Goal: Check status: Check status

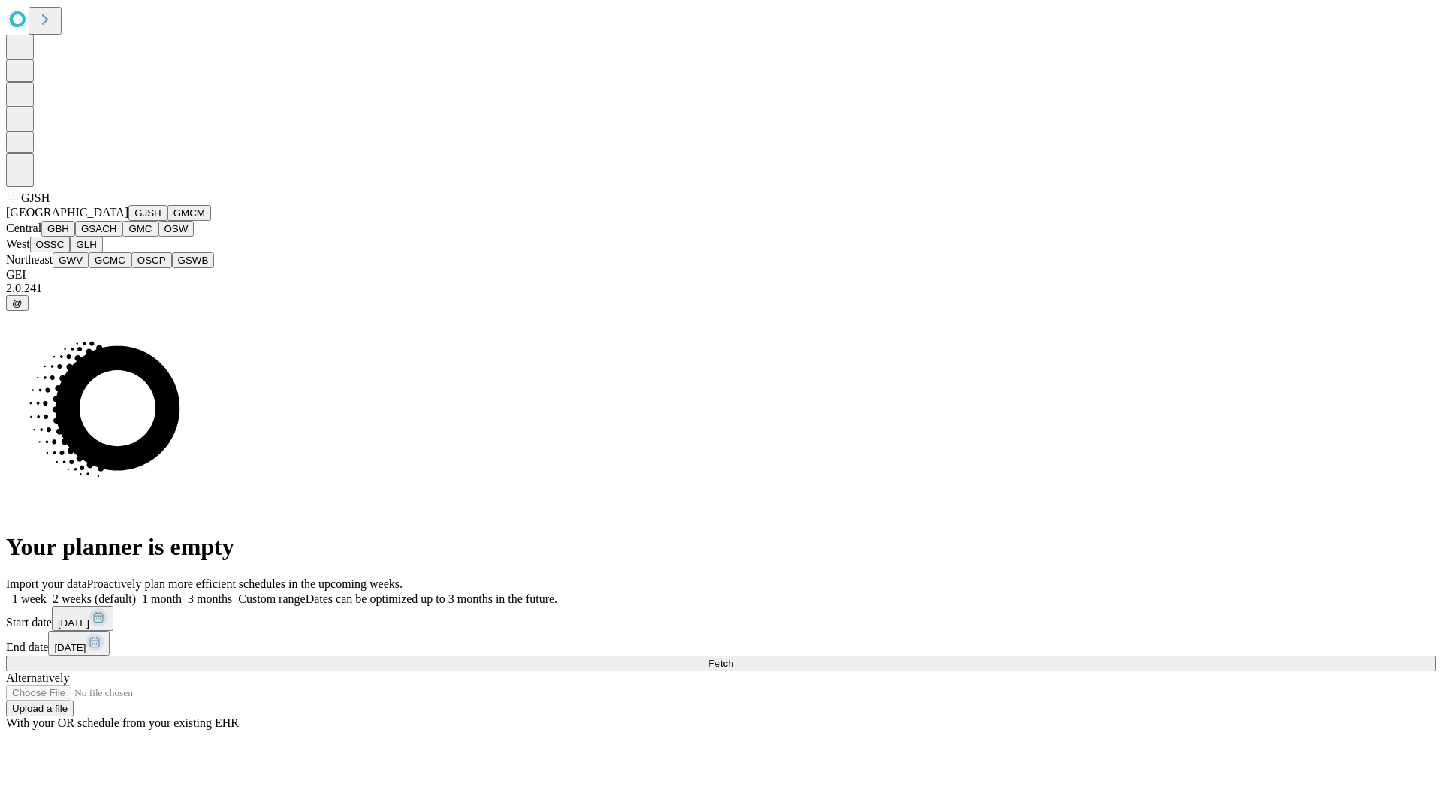
click at [128, 221] on button "GJSH" at bounding box center [147, 213] width 39 height 16
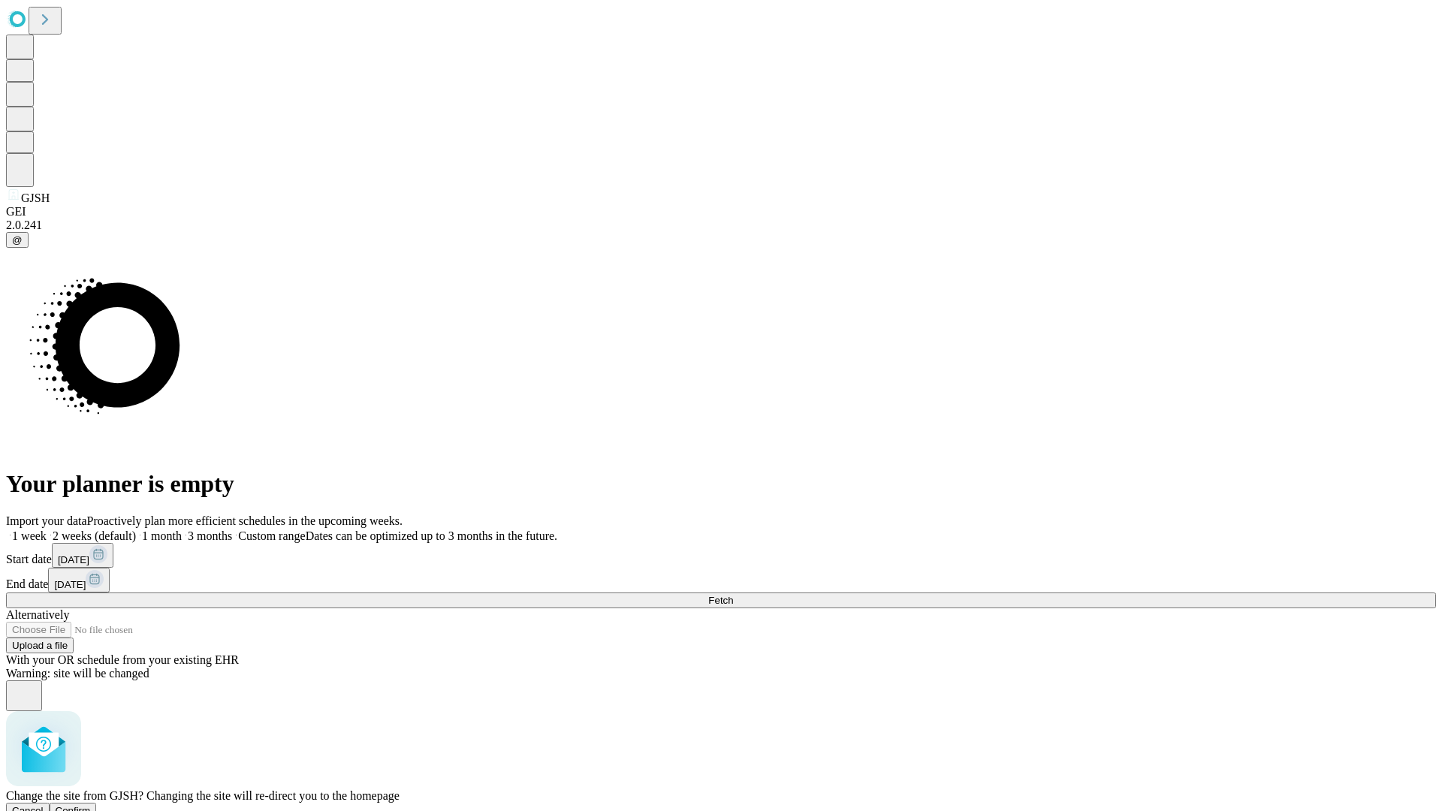
click at [91, 805] on span "Confirm" at bounding box center [73, 810] width 35 height 11
click at [182, 530] on label "1 month" at bounding box center [159, 536] width 46 height 13
click at [733, 595] on span "Fetch" at bounding box center [720, 600] width 25 height 11
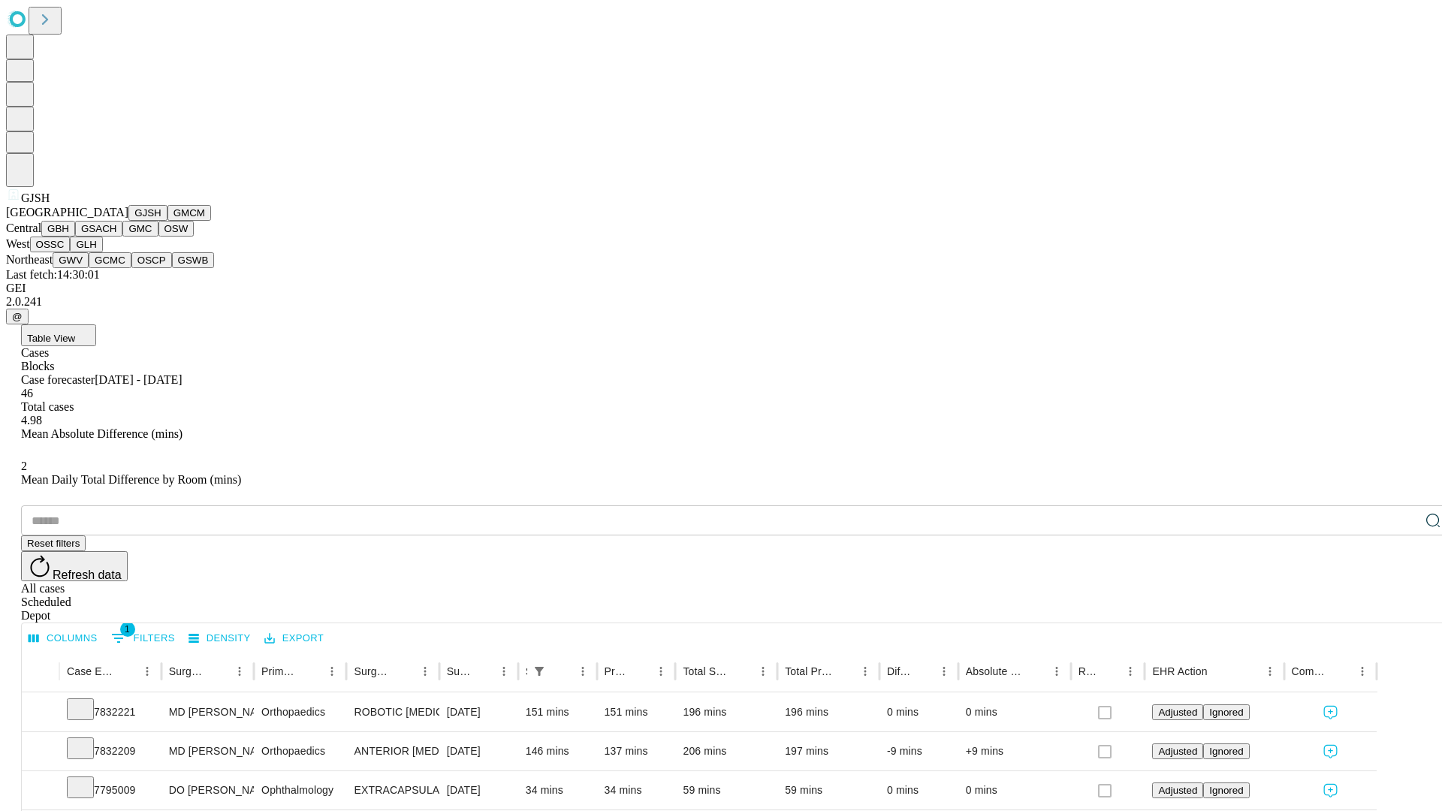
click at [168, 221] on button "GMCM" at bounding box center [190, 213] width 44 height 16
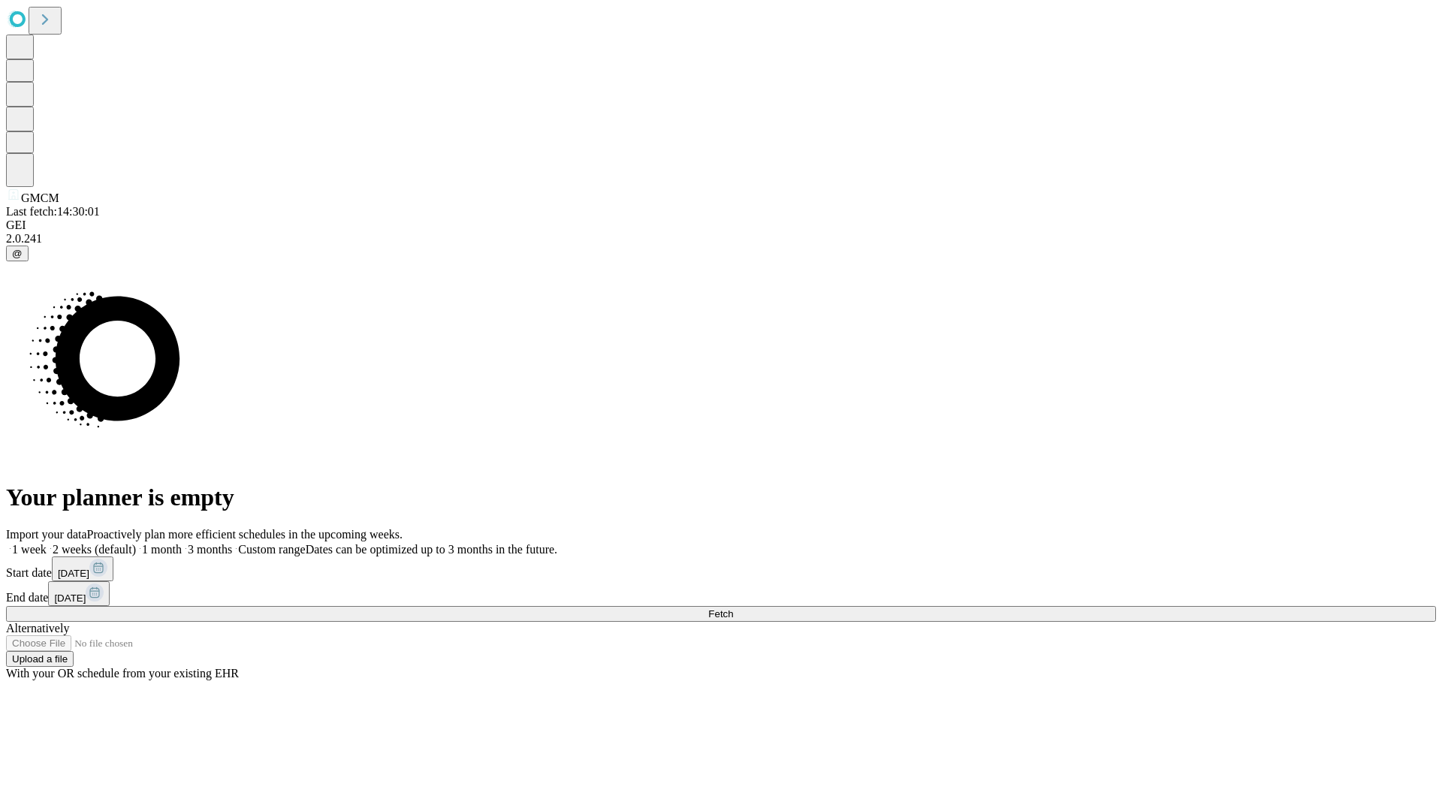
click at [182, 543] on label "1 month" at bounding box center [159, 549] width 46 height 13
click at [733, 609] on span "Fetch" at bounding box center [720, 614] width 25 height 11
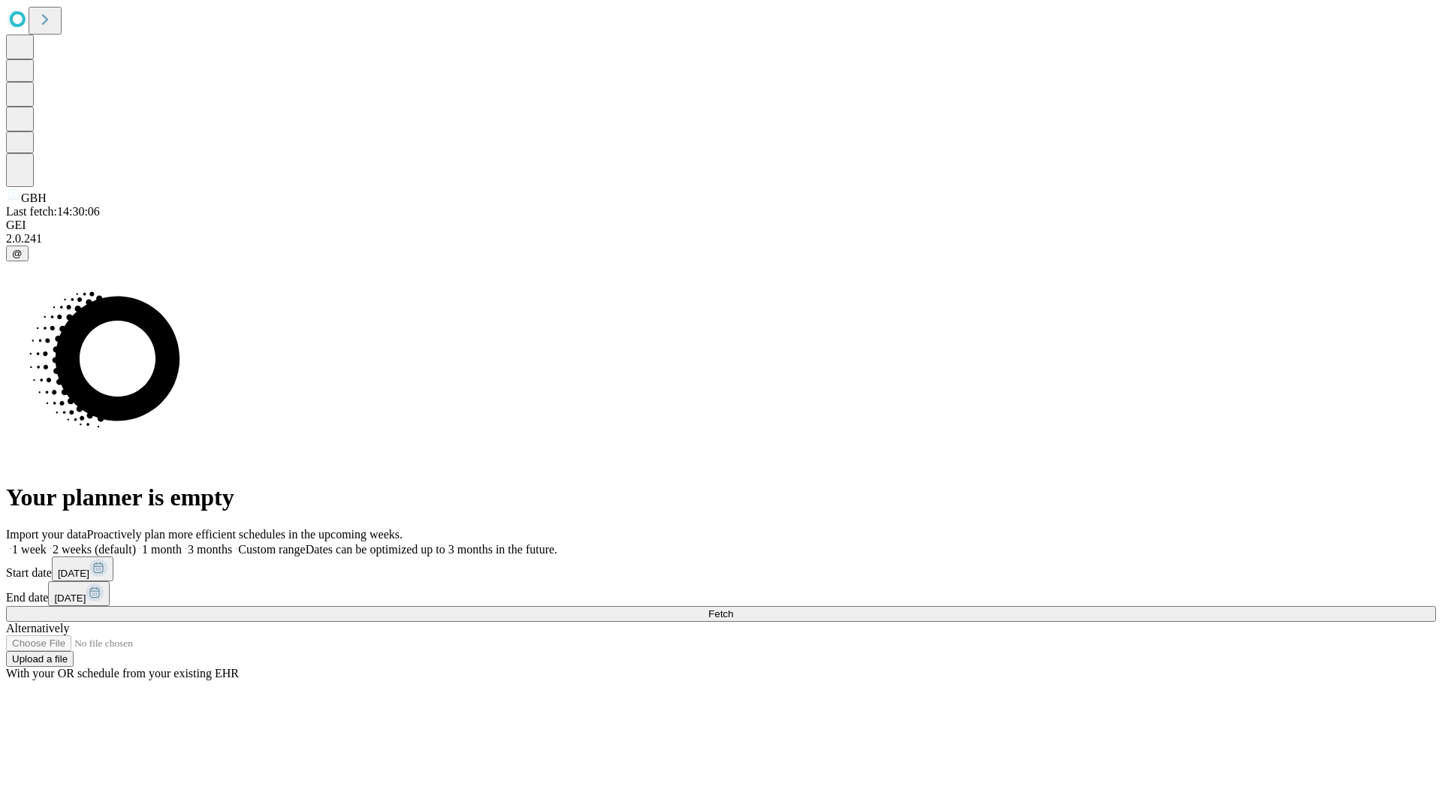
click at [182, 543] on label "1 month" at bounding box center [159, 549] width 46 height 13
click at [733, 609] on span "Fetch" at bounding box center [720, 614] width 25 height 11
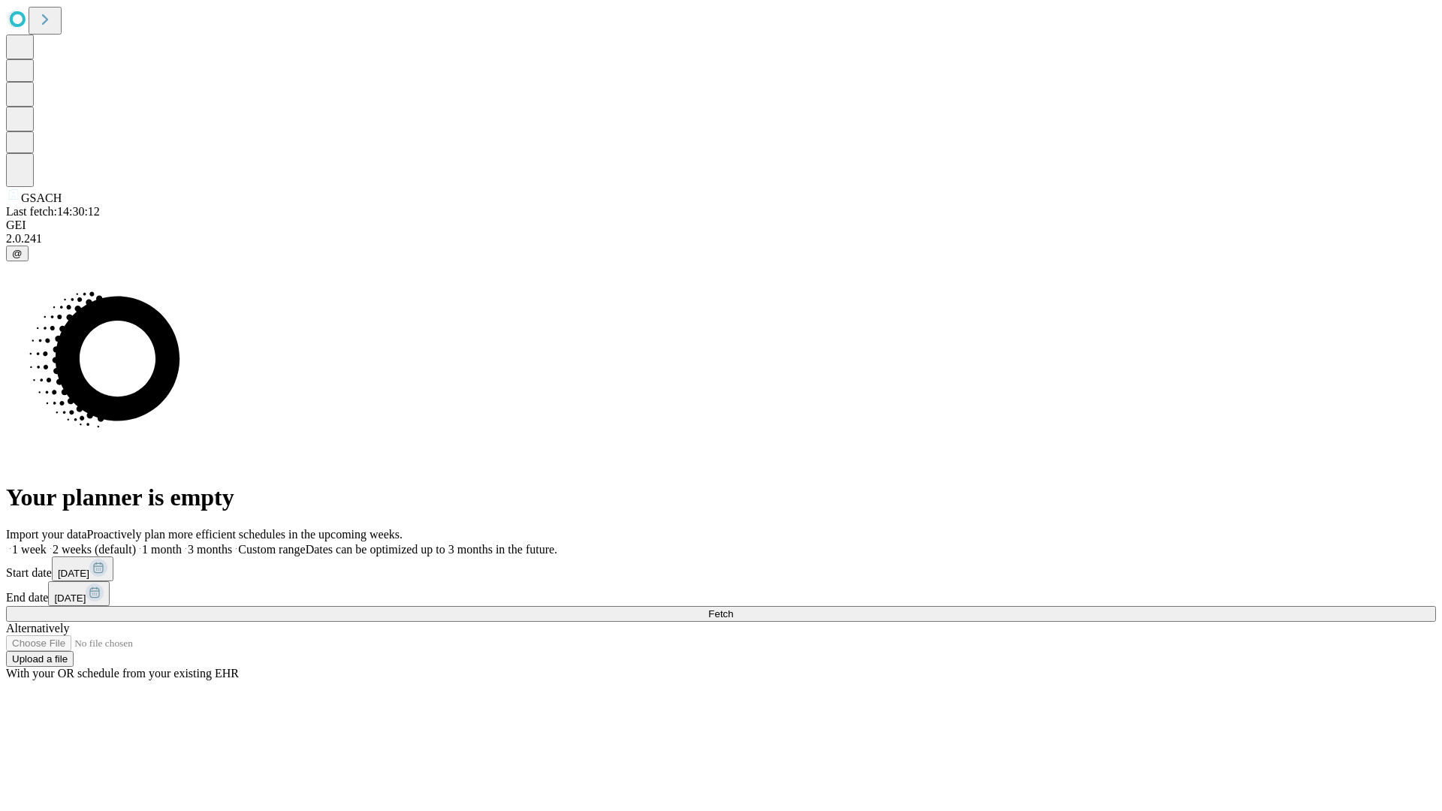
click at [182, 543] on label "1 month" at bounding box center [159, 549] width 46 height 13
click at [733, 609] on span "Fetch" at bounding box center [720, 614] width 25 height 11
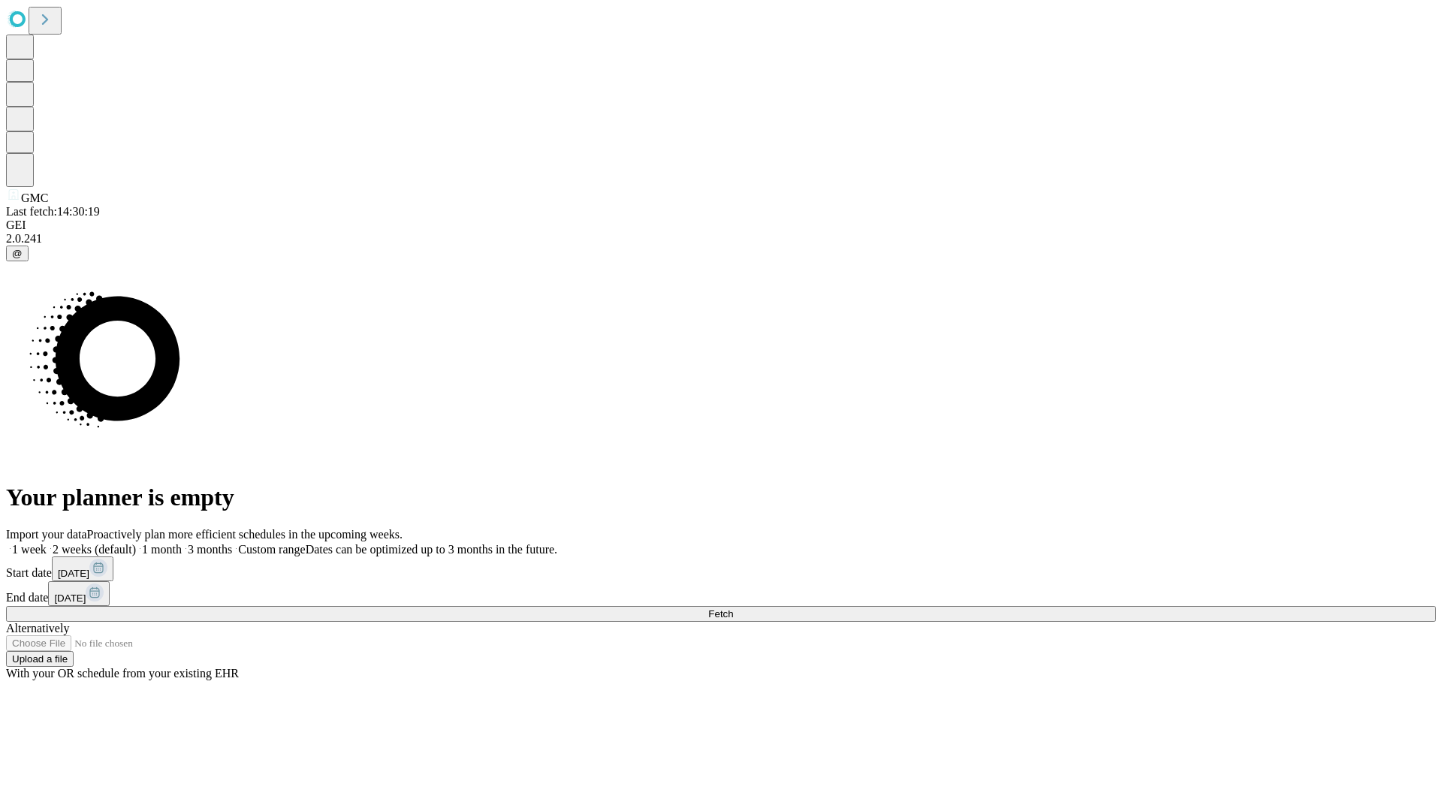
click at [182, 543] on label "1 month" at bounding box center [159, 549] width 46 height 13
click at [733, 609] on span "Fetch" at bounding box center [720, 614] width 25 height 11
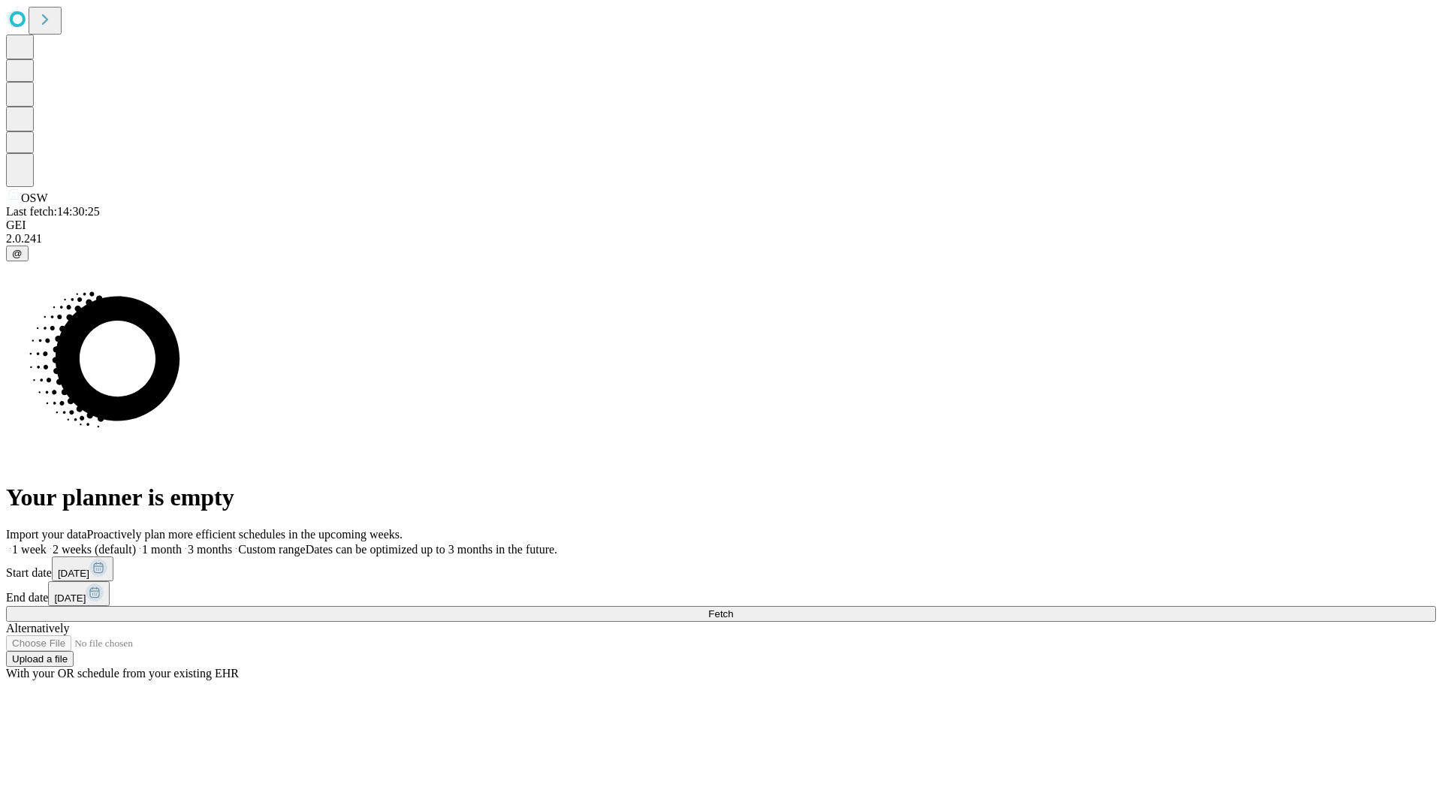
click at [733, 609] on span "Fetch" at bounding box center [720, 614] width 25 height 11
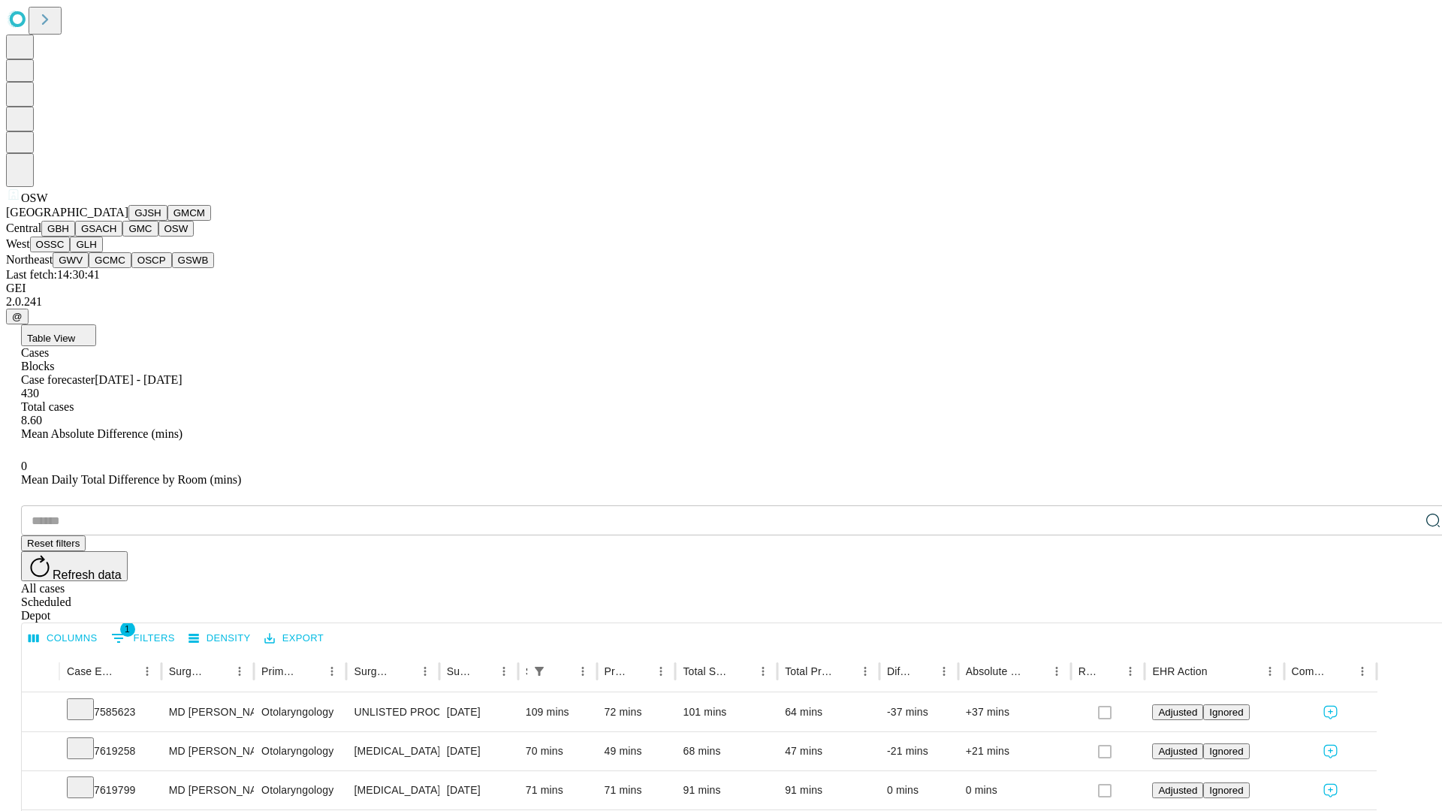
click at [71, 252] on button "OSSC" at bounding box center [50, 245] width 41 height 16
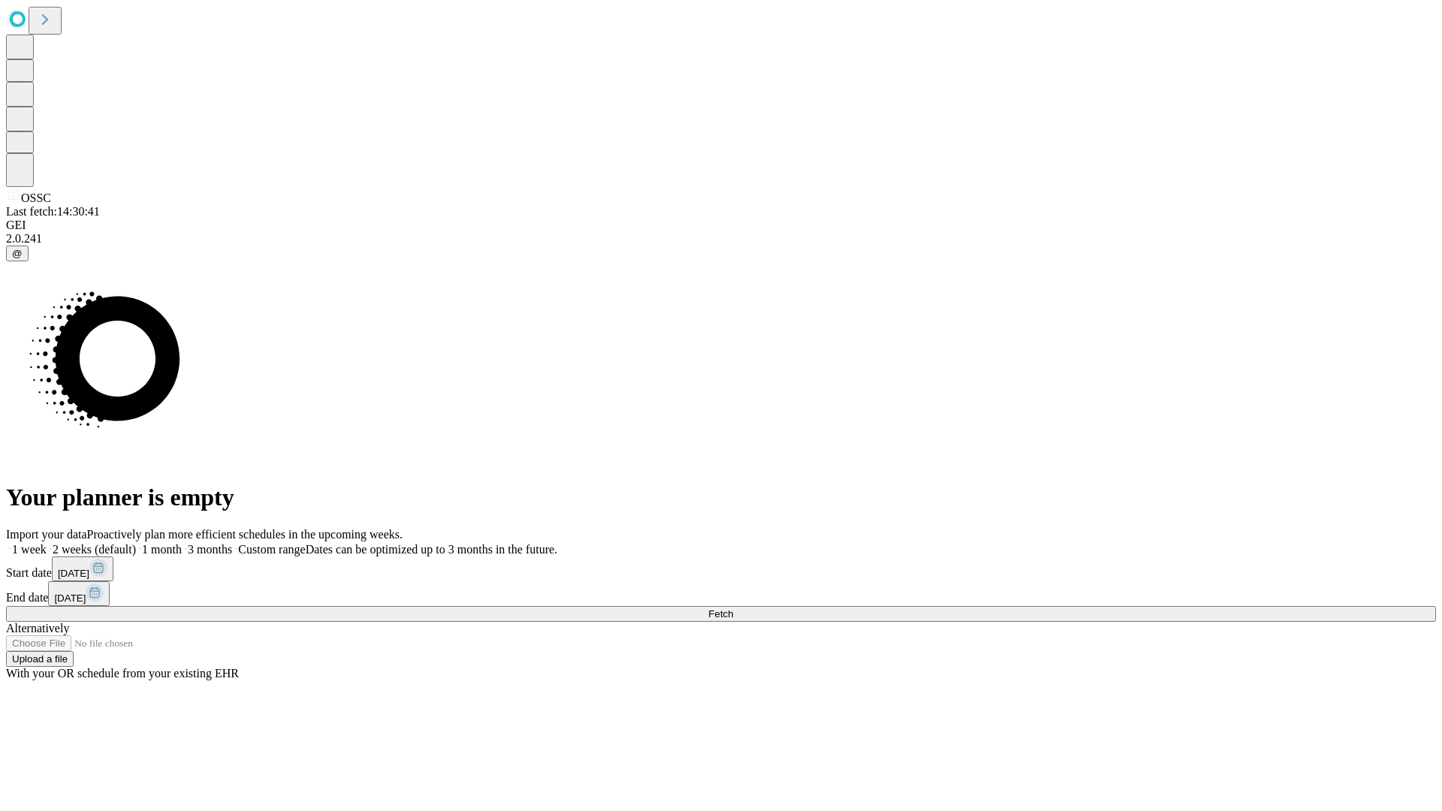
click at [182, 543] on label "1 month" at bounding box center [159, 549] width 46 height 13
click at [733, 609] on span "Fetch" at bounding box center [720, 614] width 25 height 11
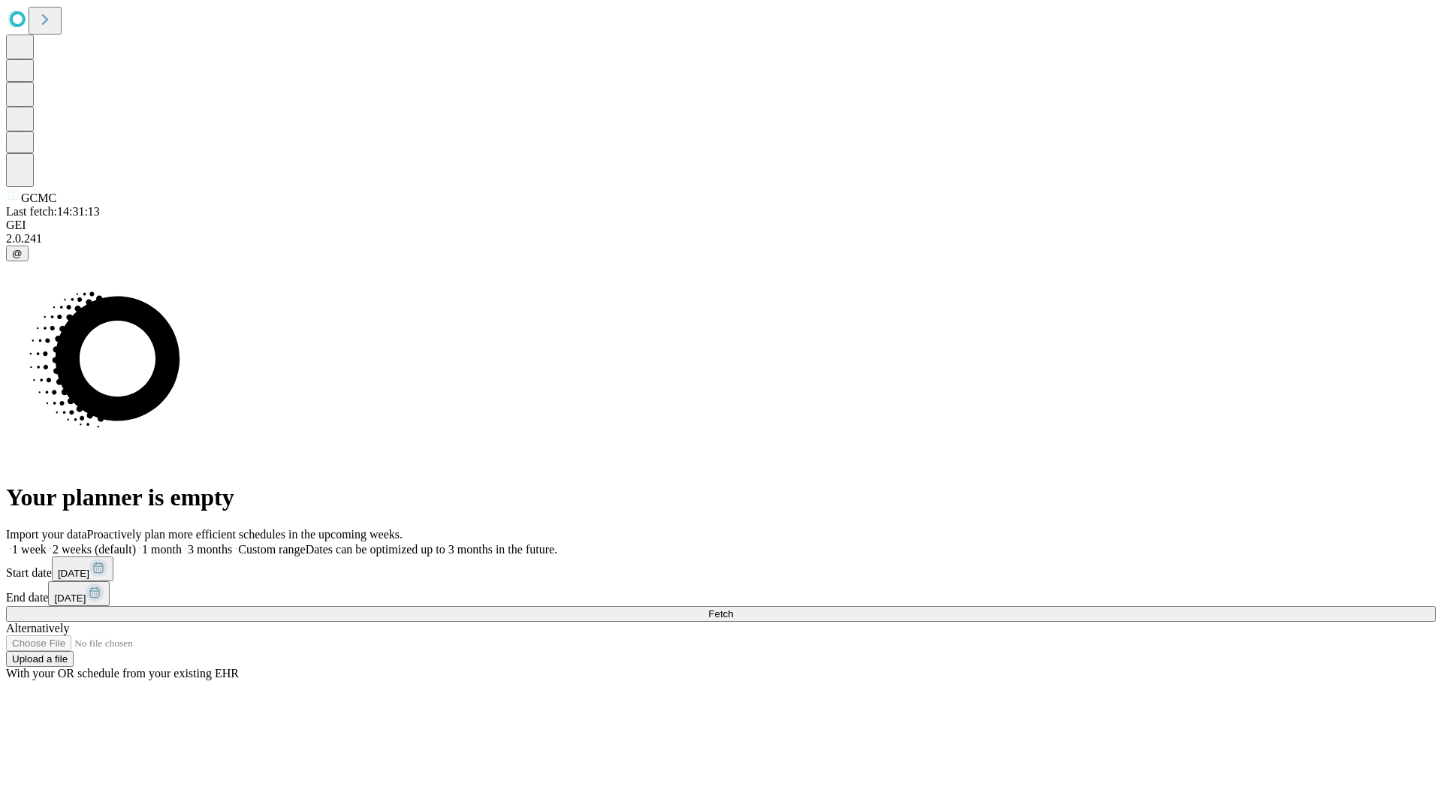
click at [182, 543] on label "1 month" at bounding box center [159, 549] width 46 height 13
click at [733, 609] on span "Fetch" at bounding box center [720, 614] width 25 height 11
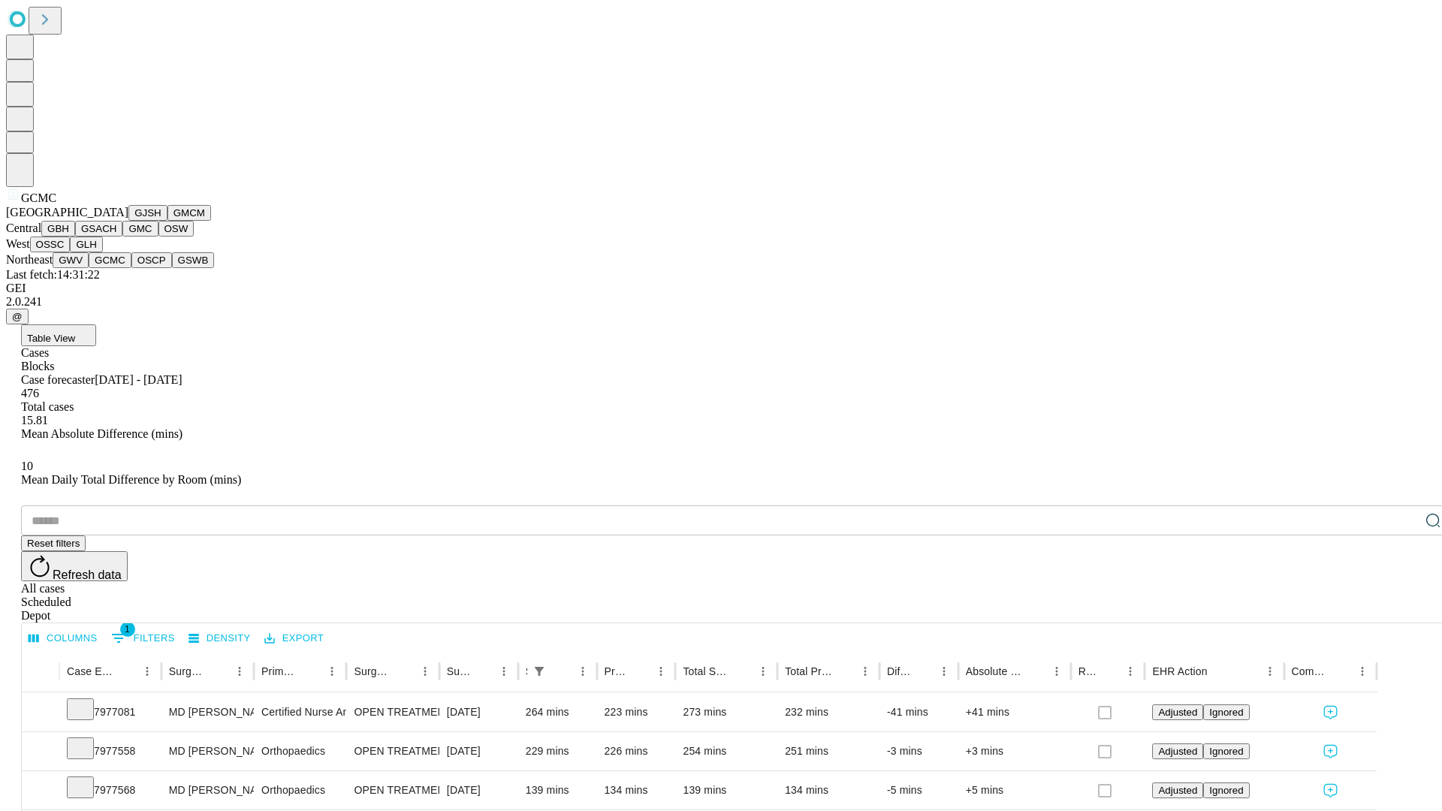
click at [131, 268] on button "OSCP" at bounding box center [151, 260] width 41 height 16
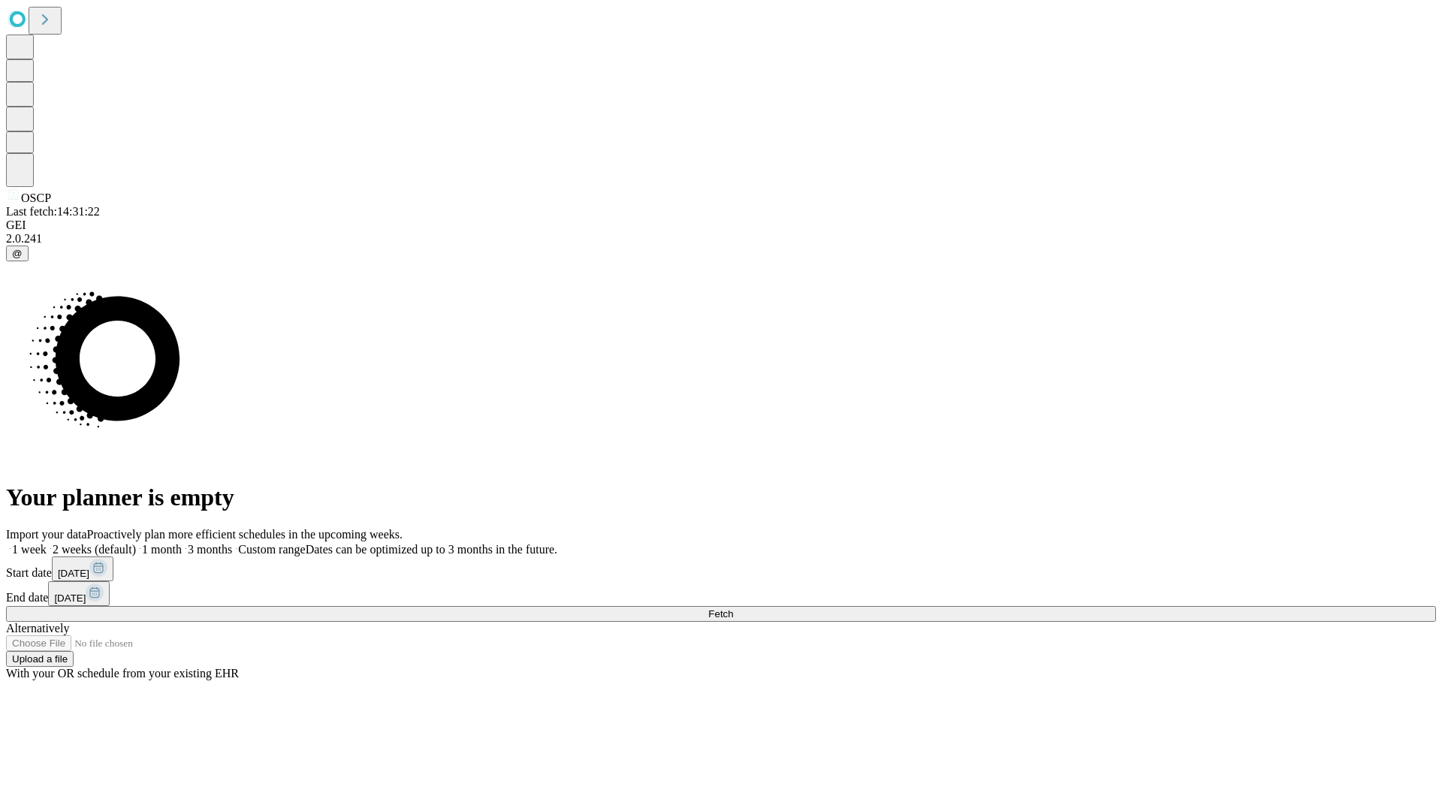
click at [182, 543] on label "1 month" at bounding box center [159, 549] width 46 height 13
click at [733, 609] on span "Fetch" at bounding box center [720, 614] width 25 height 11
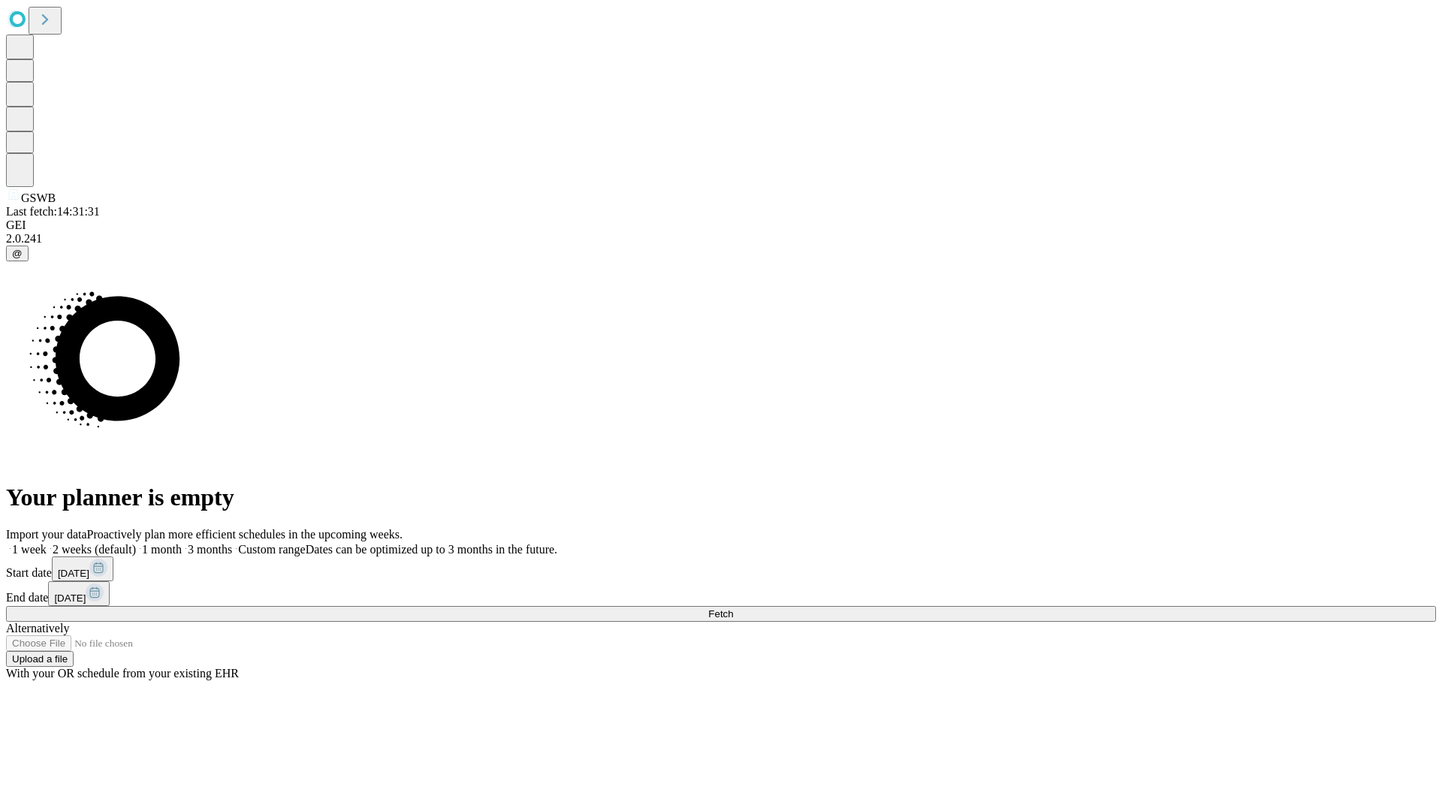
click at [182, 543] on label "1 month" at bounding box center [159, 549] width 46 height 13
click at [733, 609] on span "Fetch" at bounding box center [720, 614] width 25 height 11
